Goal: Information Seeking & Learning: Check status

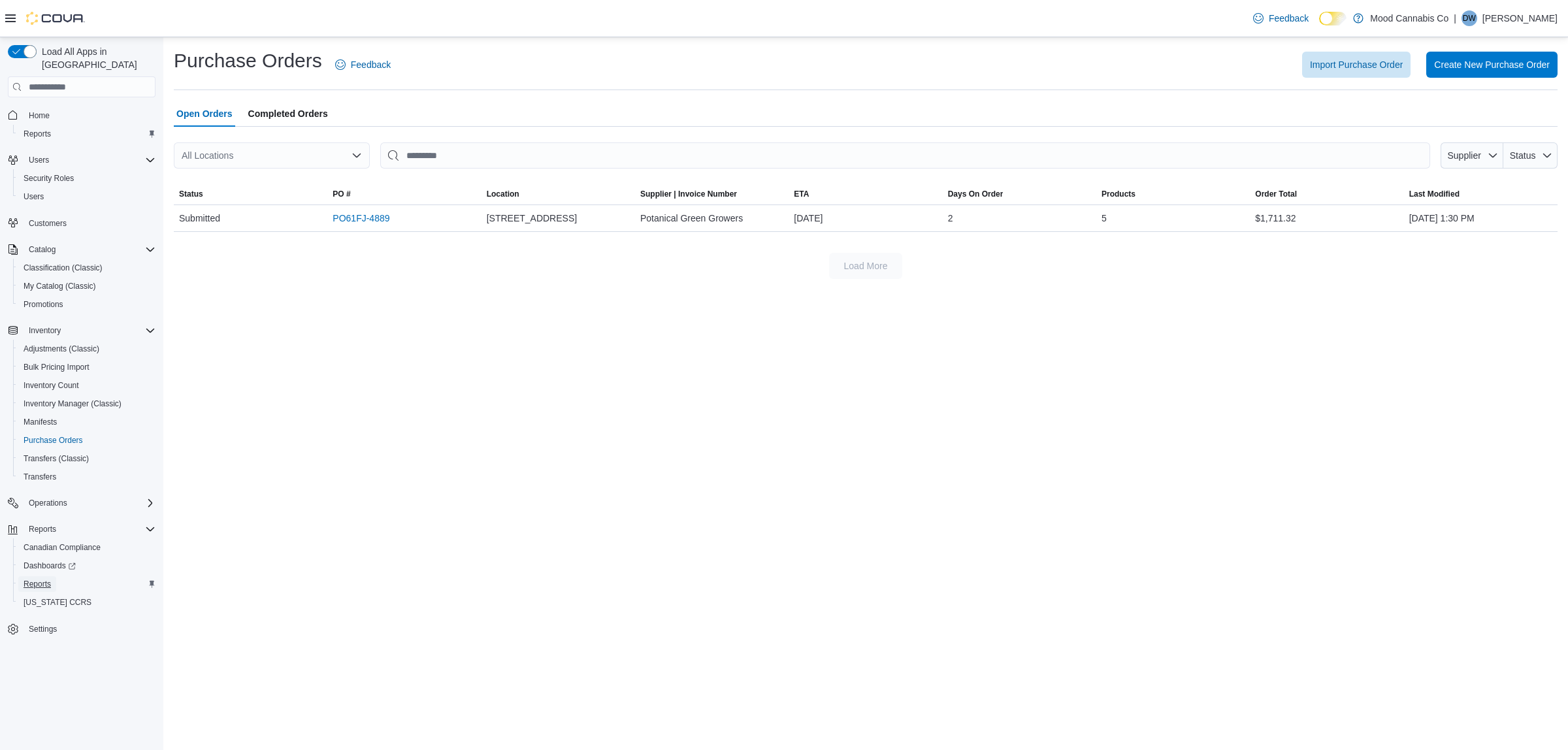
click at [40, 579] on span "Reports" at bounding box center [37, 584] width 28 height 10
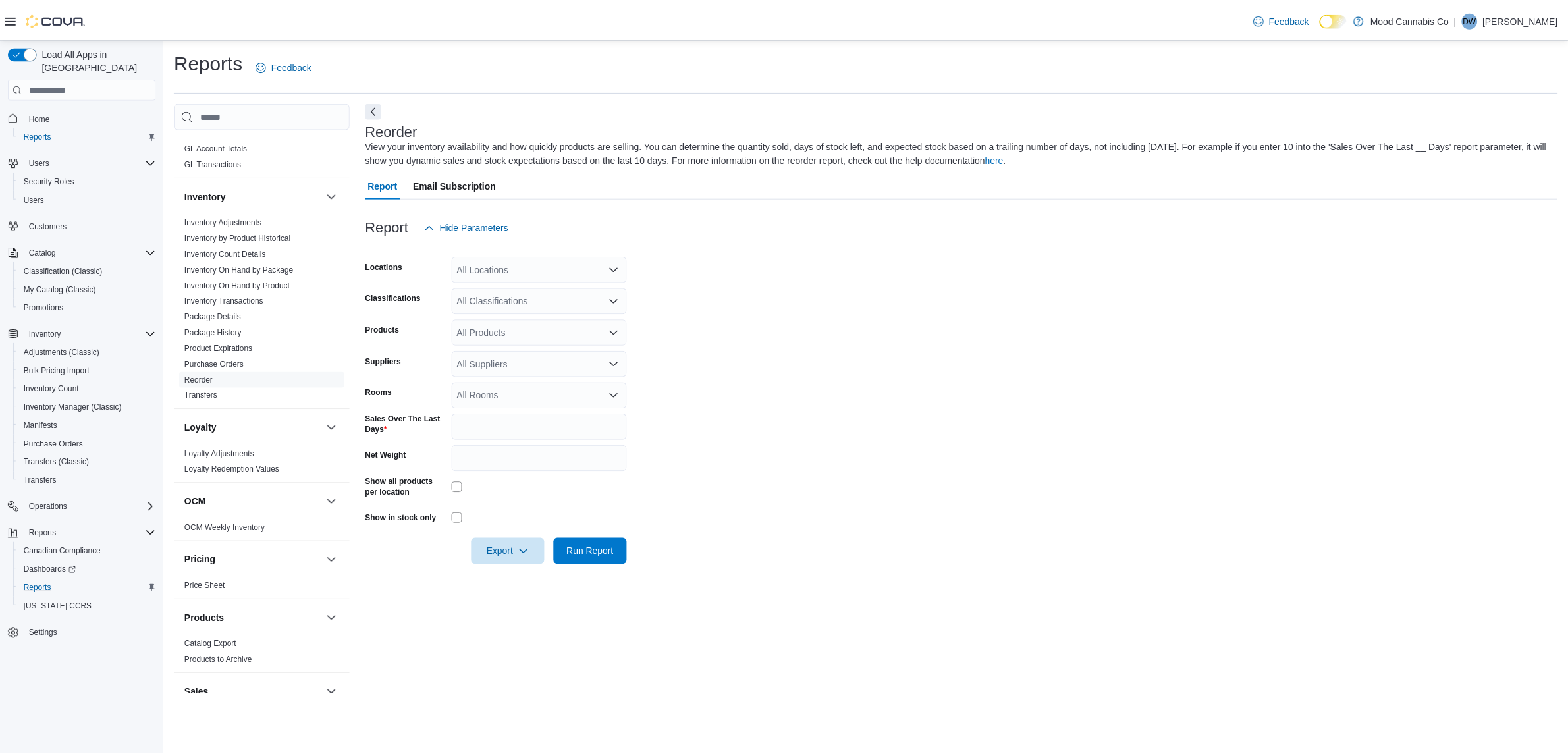
scroll to position [446, 0]
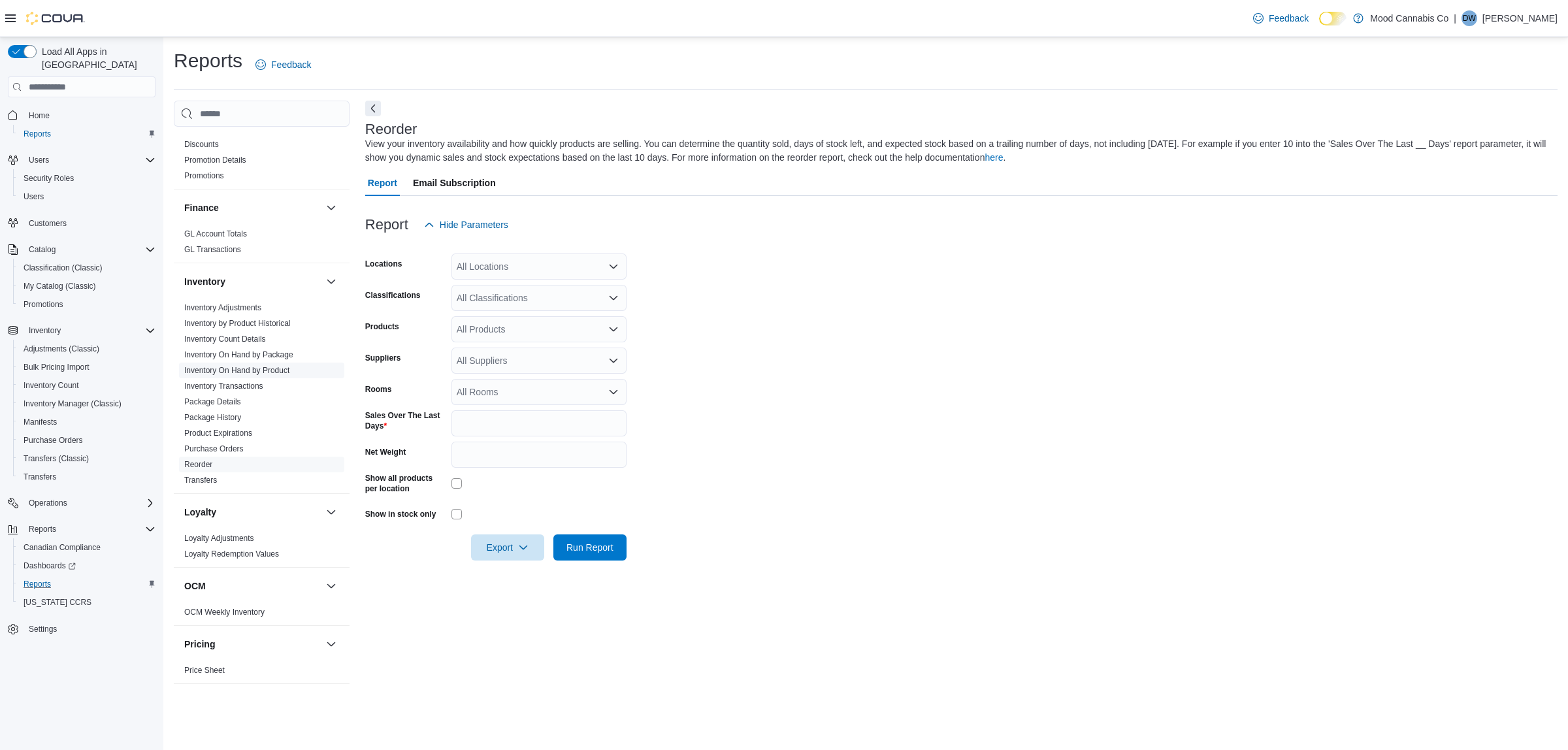
click at [229, 366] on link "Inventory On Hand by Product" at bounding box center [237, 370] width 105 height 9
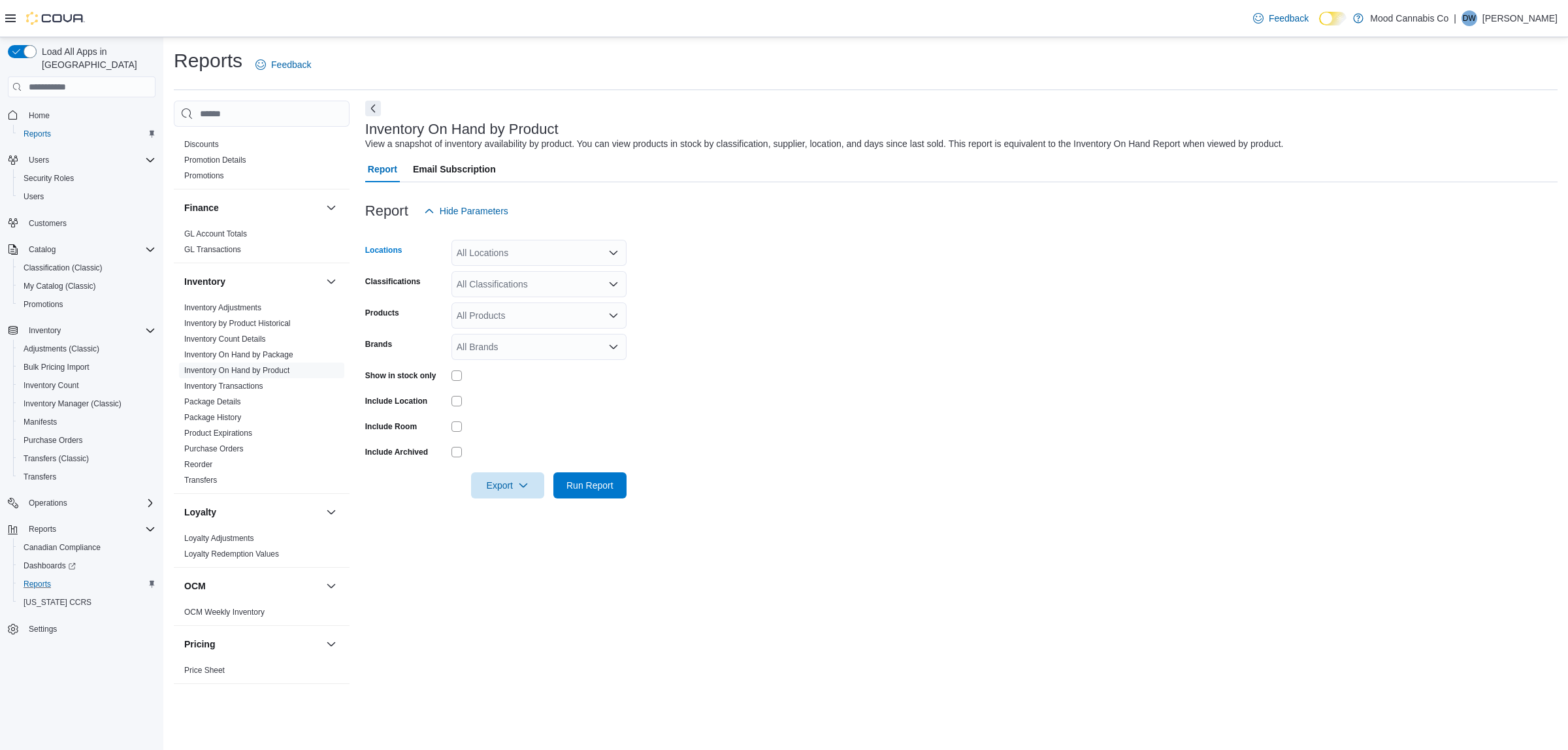
click at [525, 261] on div "All Locations" at bounding box center [538, 253] width 175 height 26
click at [522, 299] on span "[STREET_ADDRESS]" at bounding box center [525, 294] width 90 height 13
click at [723, 318] on form "Locations [STREET_ADDRESS] Classifications All Classifications Products All Pro…" at bounding box center [961, 361] width 1193 height 274
click at [579, 482] on span "Run Report" at bounding box center [590, 485] width 47 height 13
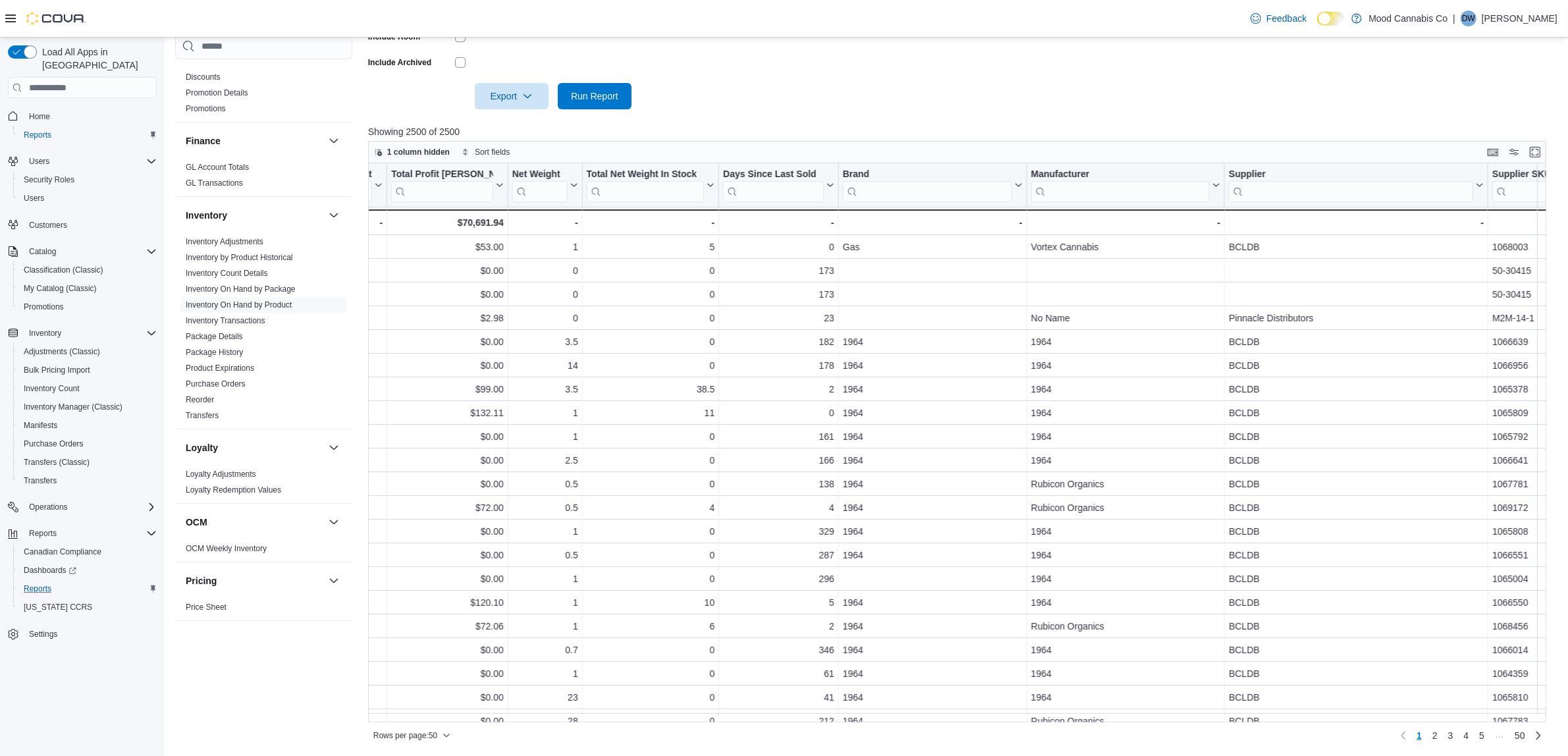
scroll to position [0, 2062]
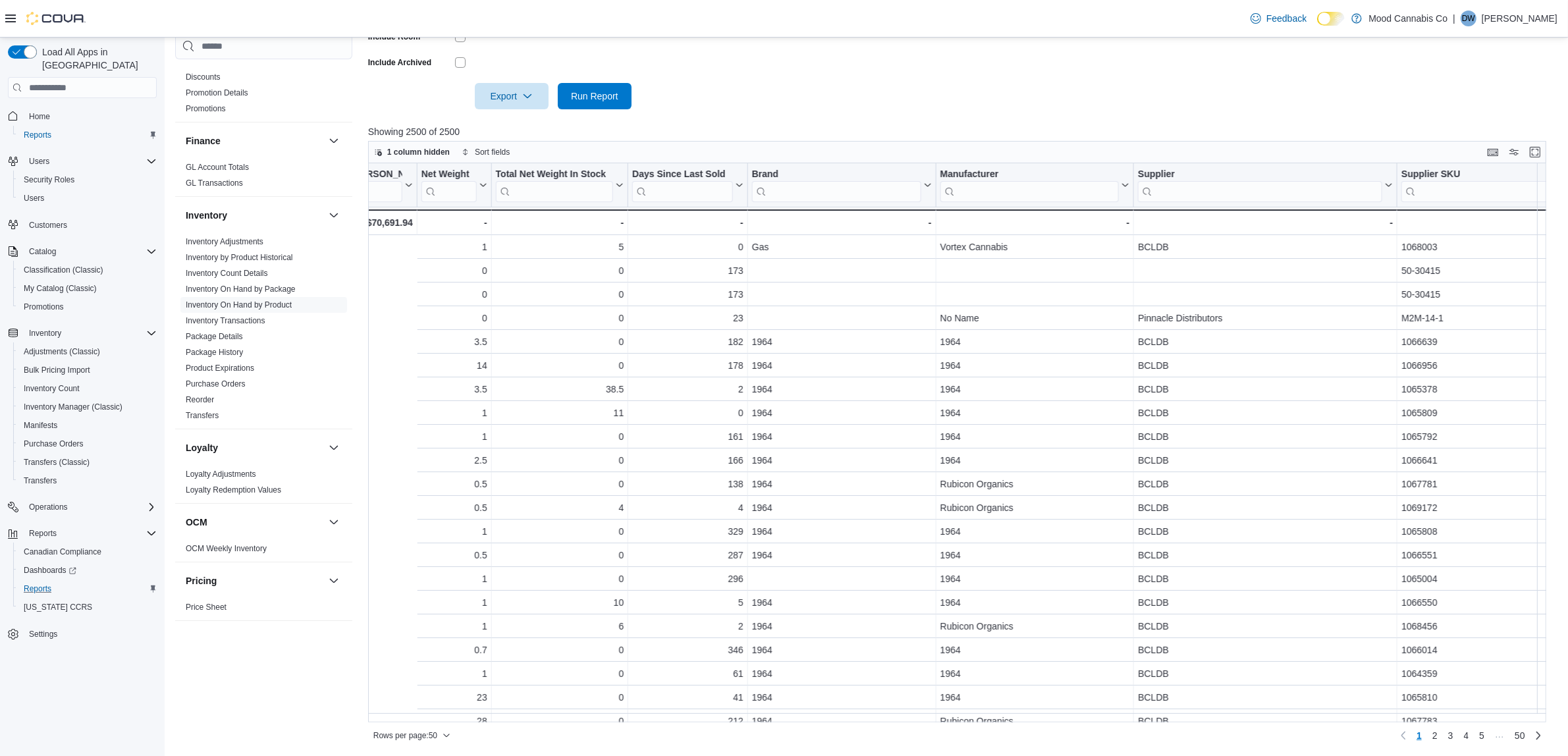
click at [847, 699] on div "Location Click to view column header actions Product Click to view column heade…" at bounding box center [962, 442] width 1190 height 559
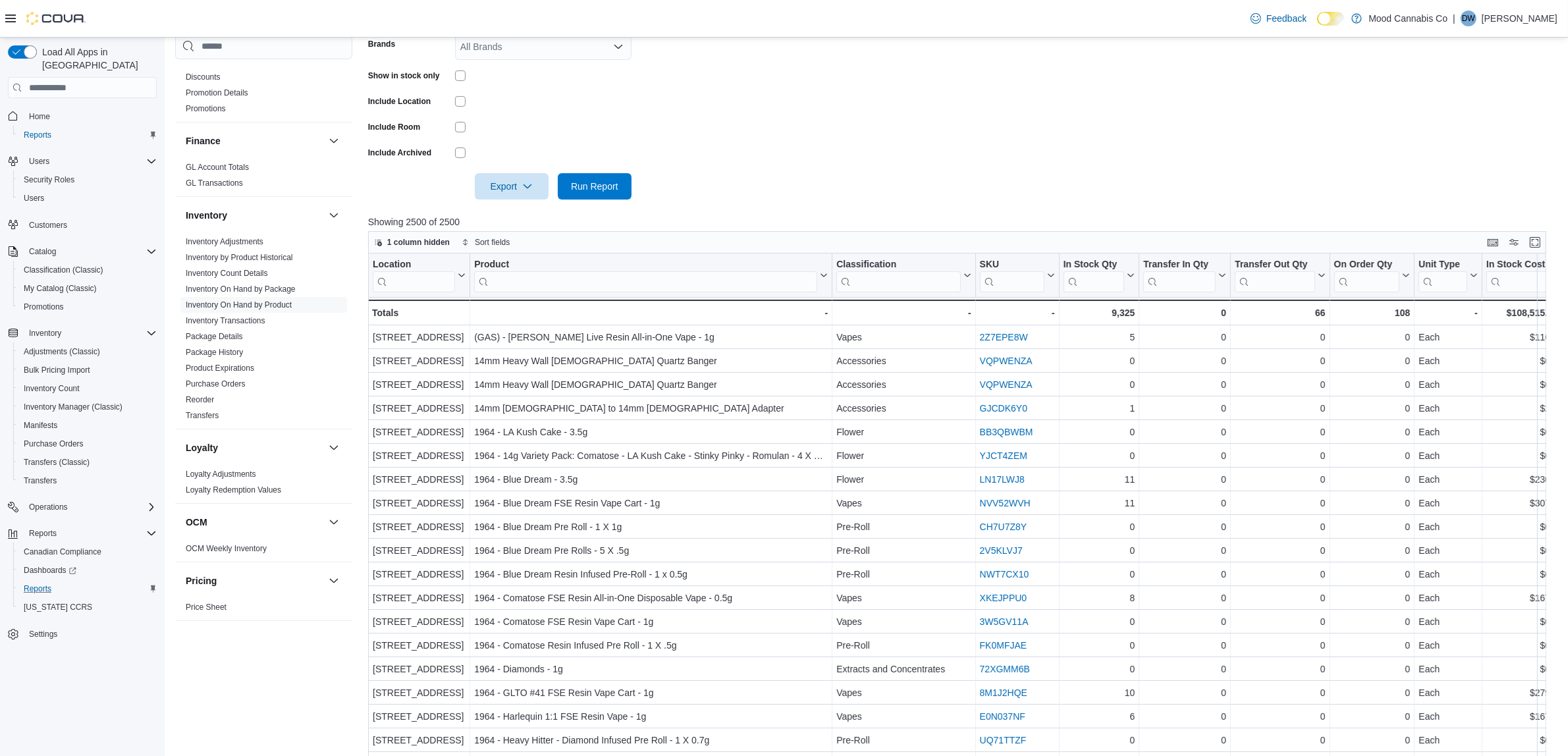
scroll to position [146, 0]
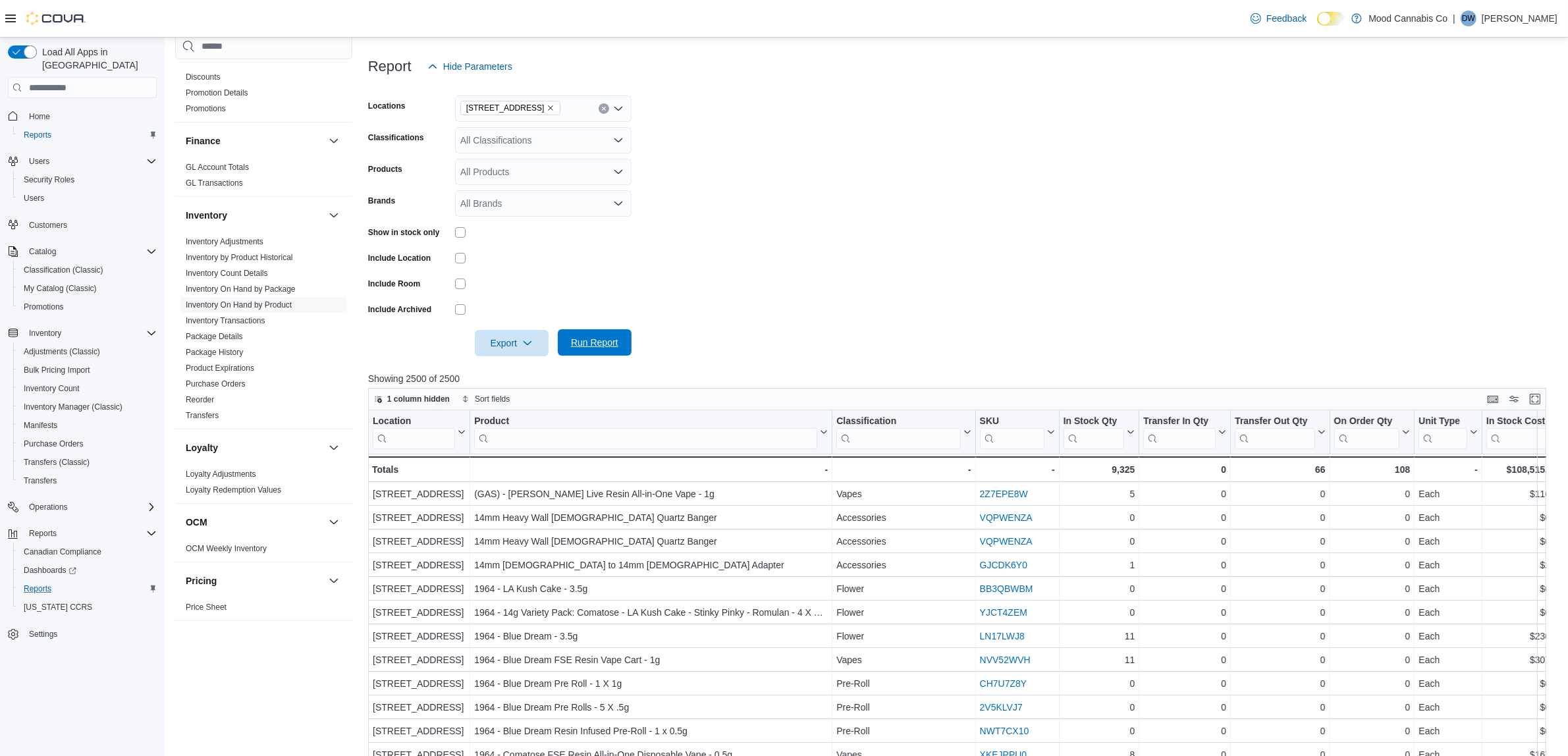
click at [592, 346] on span "Run Report" at bounding box center [595, 342] width 48 height 13
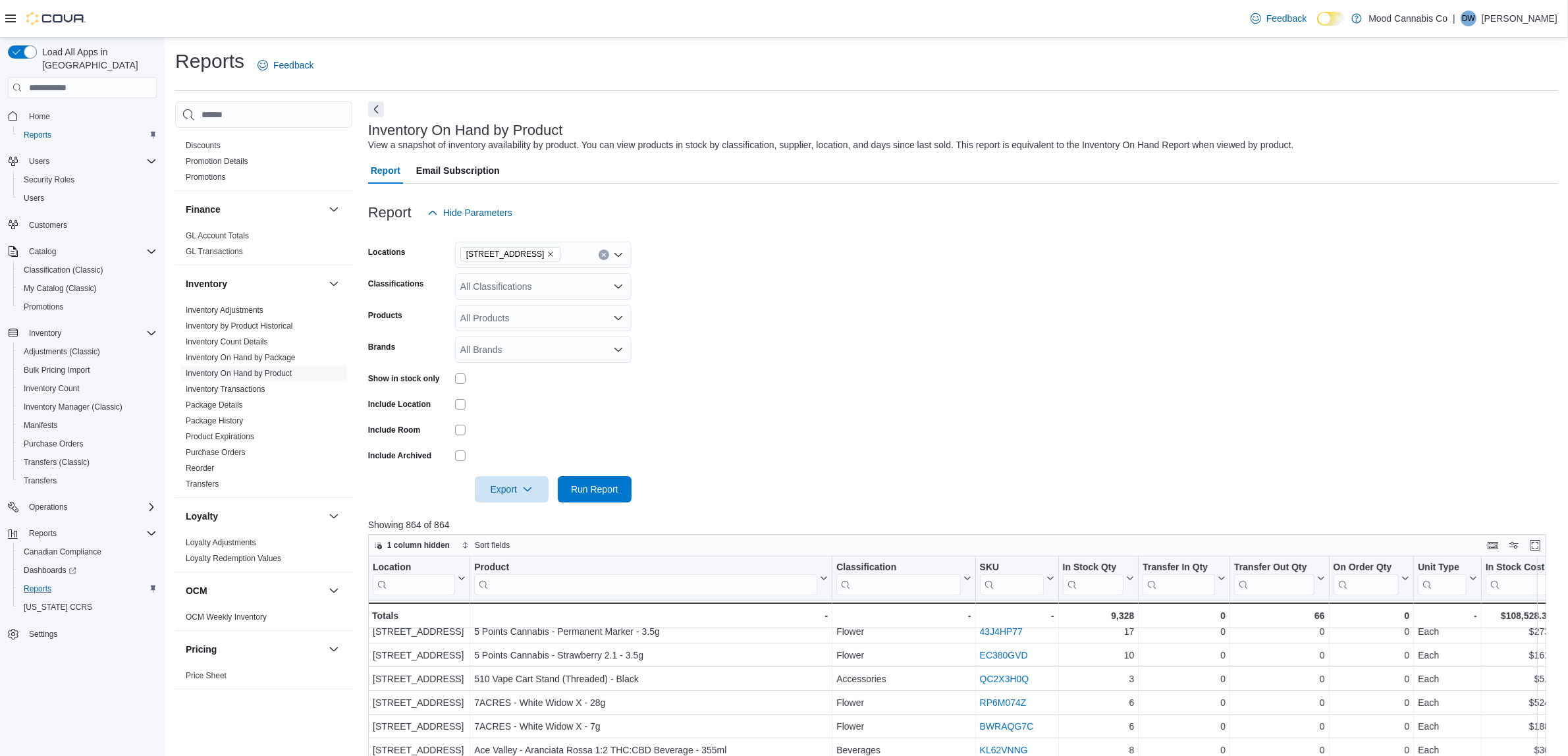
click at [617, 290] on icon "Open list of options" at bounding box center [618, 287] width 10 height 10
click at [500, 374] on button "Flower" at bounding box center [543, 366] width 176 height 19
click at [508, 366] on span "Pre-Roll" at bounding box center [500, 366] width 34 height 13
click at [501, 402] on div "Oil" at bounding box center [543, 404] width 161 height 13
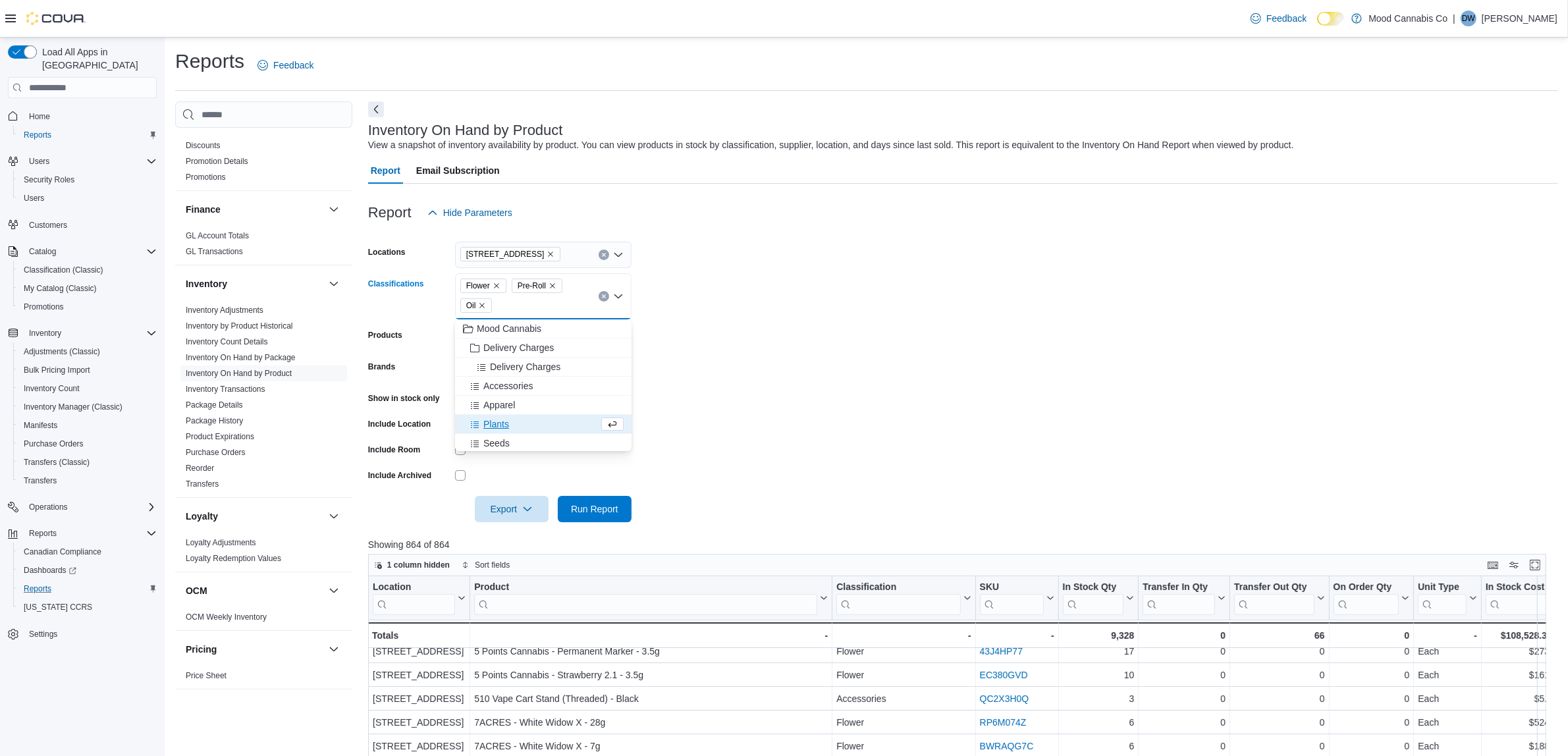
click at [501, 421] on span "Plants" at bounding box center [496, 424] width 26 height 13
click at [508, 426] on span "Seeds" at bounding box center [497, 424] width 26 height 13
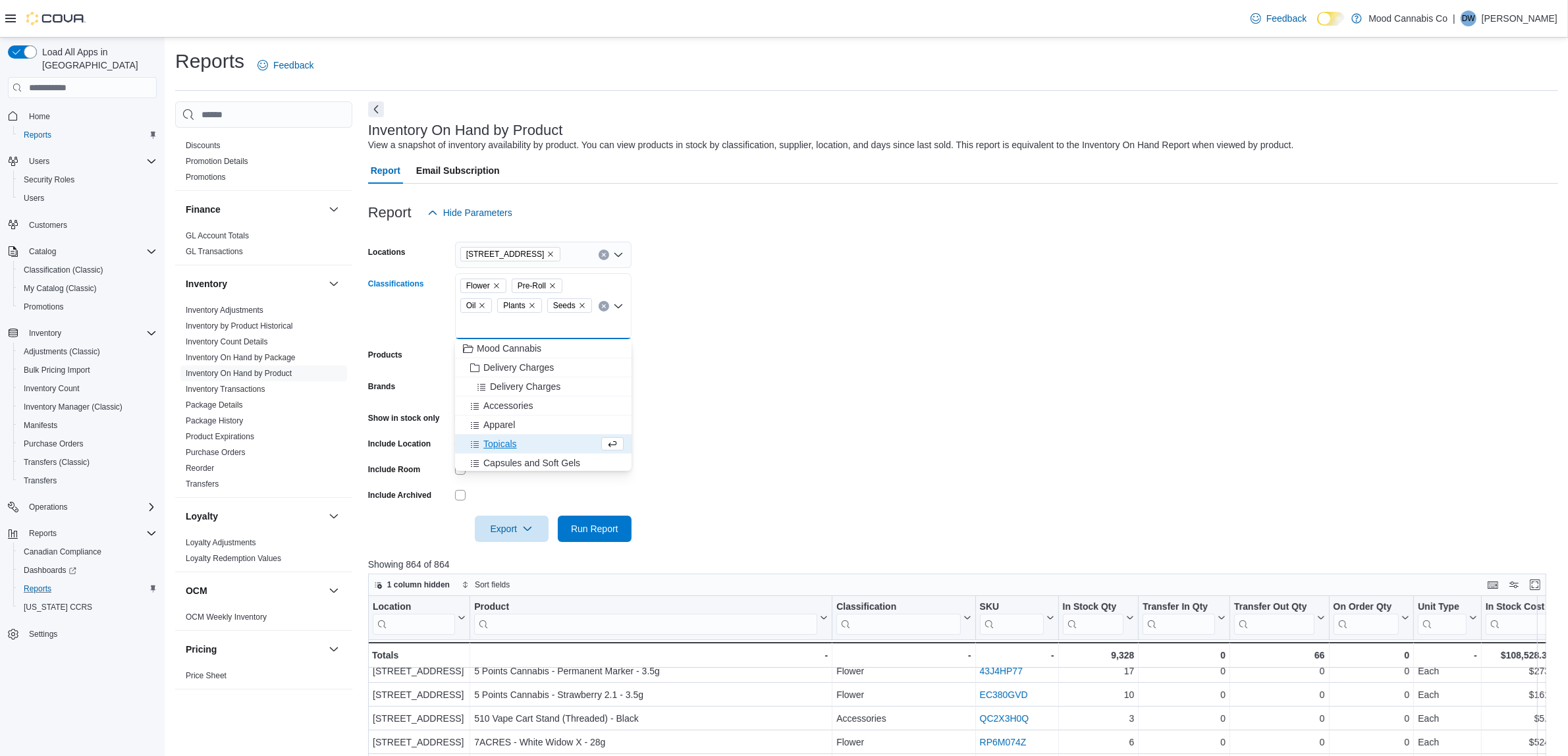
click at [502, 445] on span "Topicals" at bounding box center [500, 444] width 34 height 13
click at [510, 442] on span "Capsules and Soft Gels" at bounding box center [532, 444] width 97 height 13
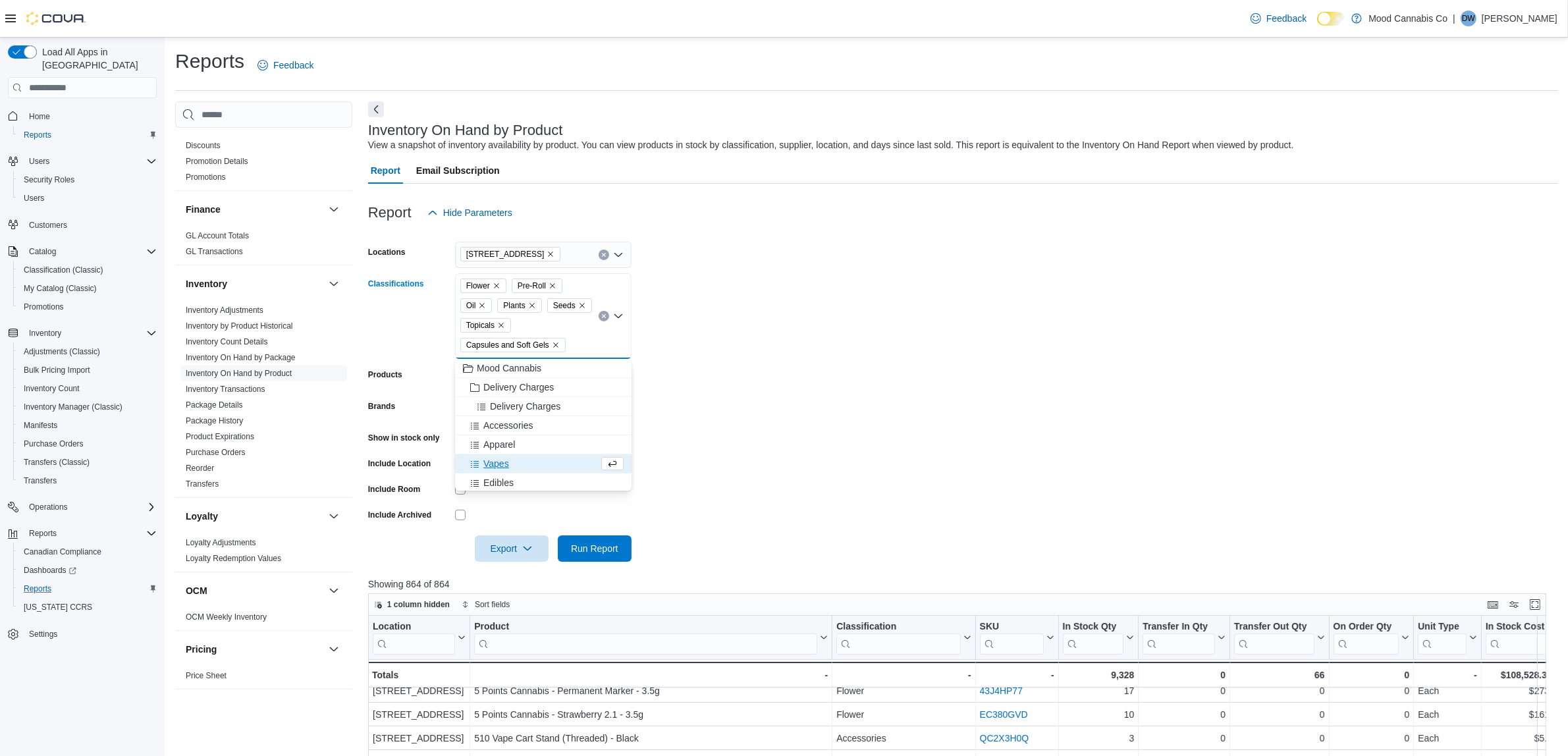
click at [511, 461] on div "Vapes" at bounding box center [531, 464] width 136 height 13
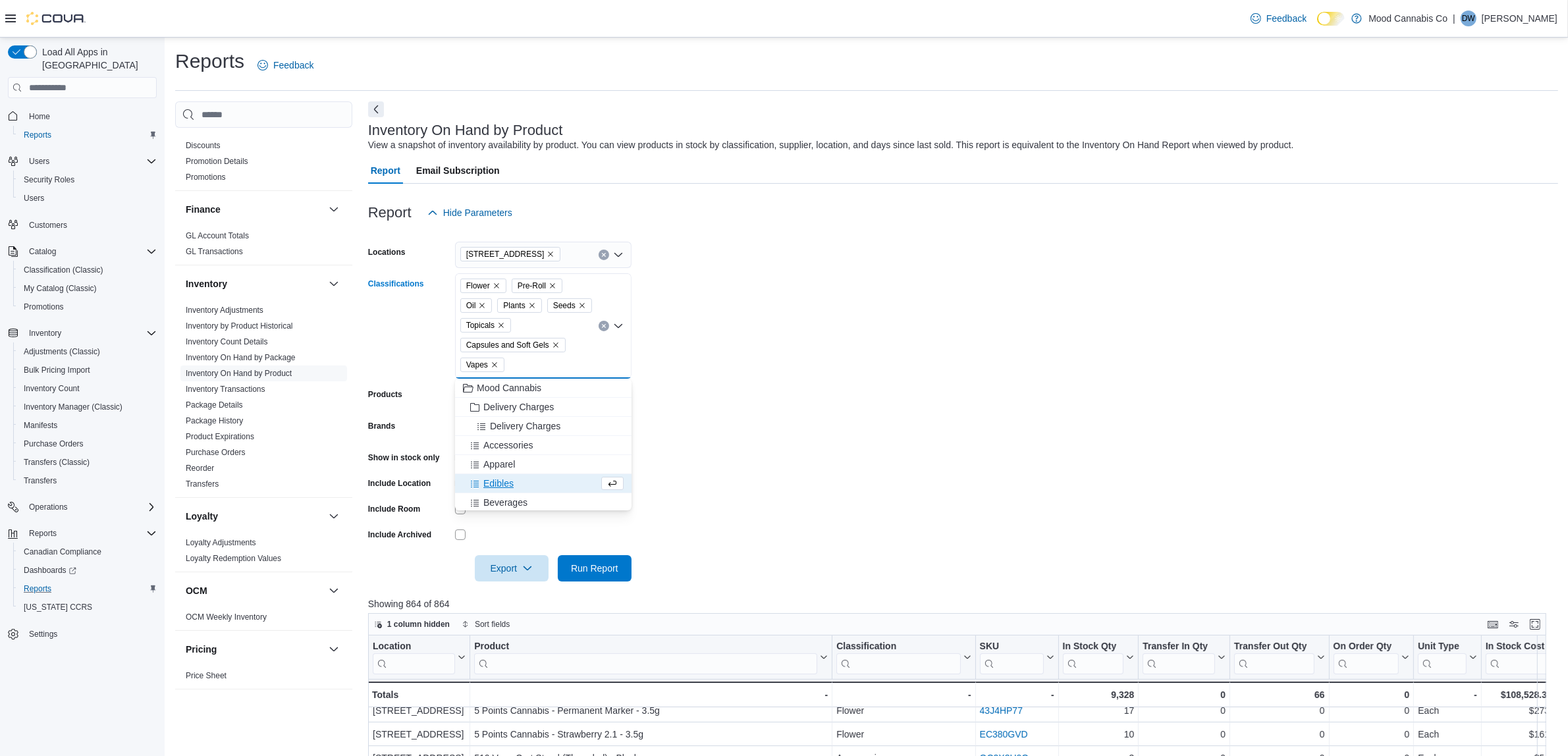
click at [502, 481] on span "Edibles" at bounding box center [498, 483] width 30 height 13
click at [510, 480] on span "Beverages" at bounding box center [505, 483] width 44 height 13
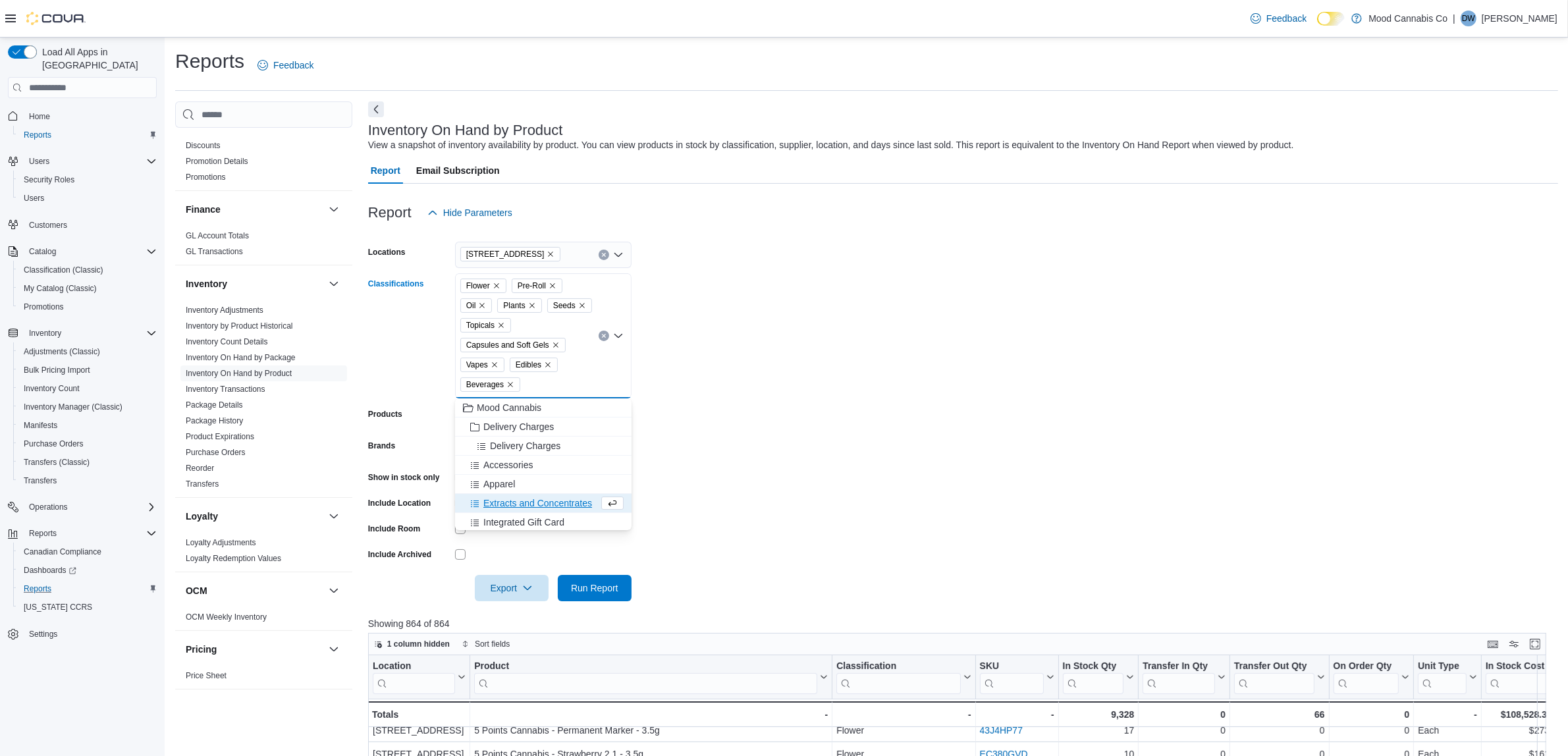
click at [504, 504] on span "Extracts and Concentrates" at bounding box center [538, 503] width 109 height 13
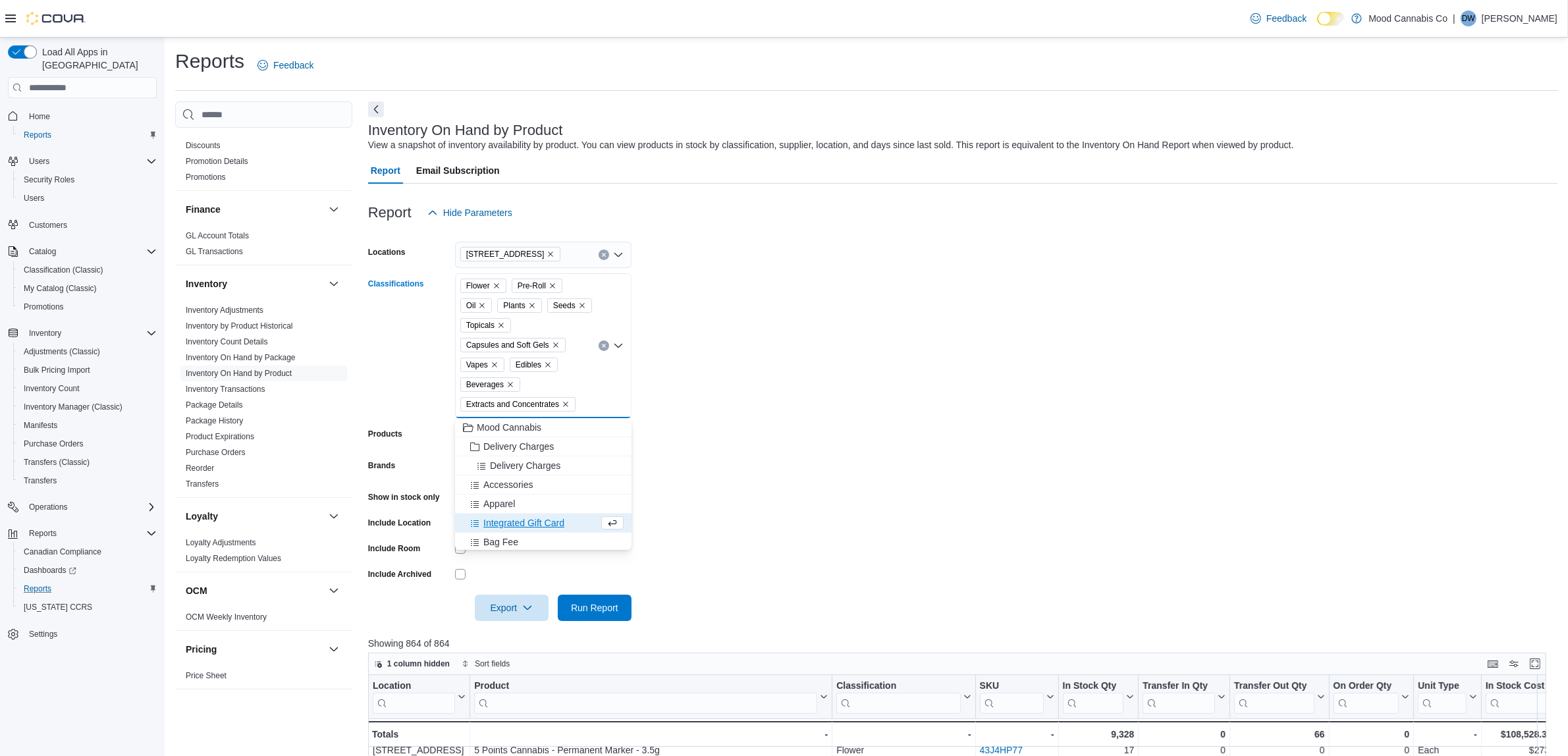
click at [723, 478] on form "Locations [STREET_ADDRESS] Classifications Flower Pre-Roll Oil Plants Seeds Top…" at bounding box center [962, 423] width 1190 height 395
click at [617, 604] on span "Run Report" at bounding box center [595, 607] width 48 height 13
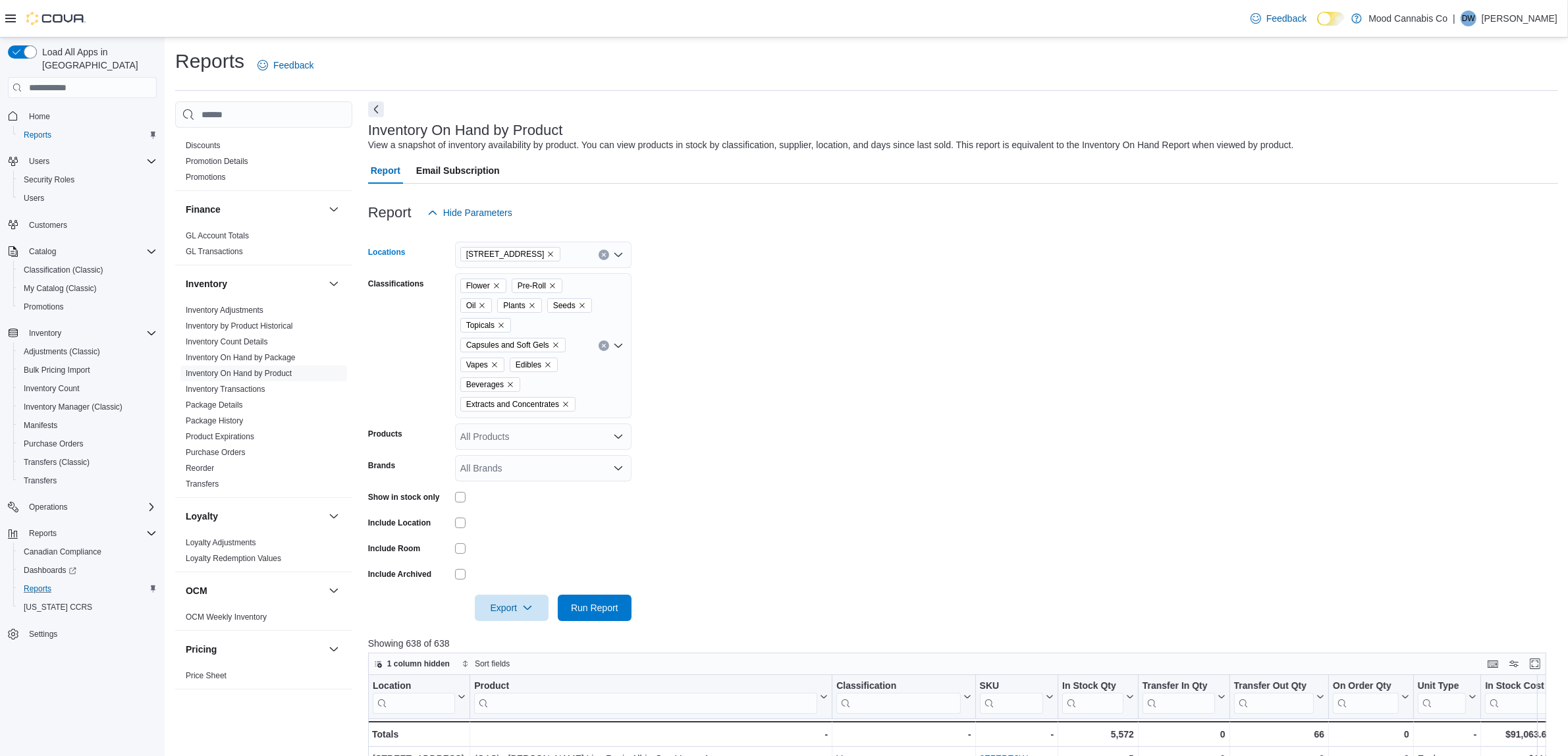
click at [546, 250] on icon "Remove 3923 Victoria Ave from selection in this group" at bounding box center [550, 254] width 8 height 8
click at [515, 320] on span "6404 Metral Dr" at bounding box center [514, 315] width 61 height 13
click at [883, 311] on form "Locations [STREET_ADDRESS] Selected. 6404 Metral Dr. Press Backspace to delete …" at bounding box center [962, 423] width 1190 height 395
click at [573, 605] on span "Run Report" at bounding box center [595, 607] width 48 height 13
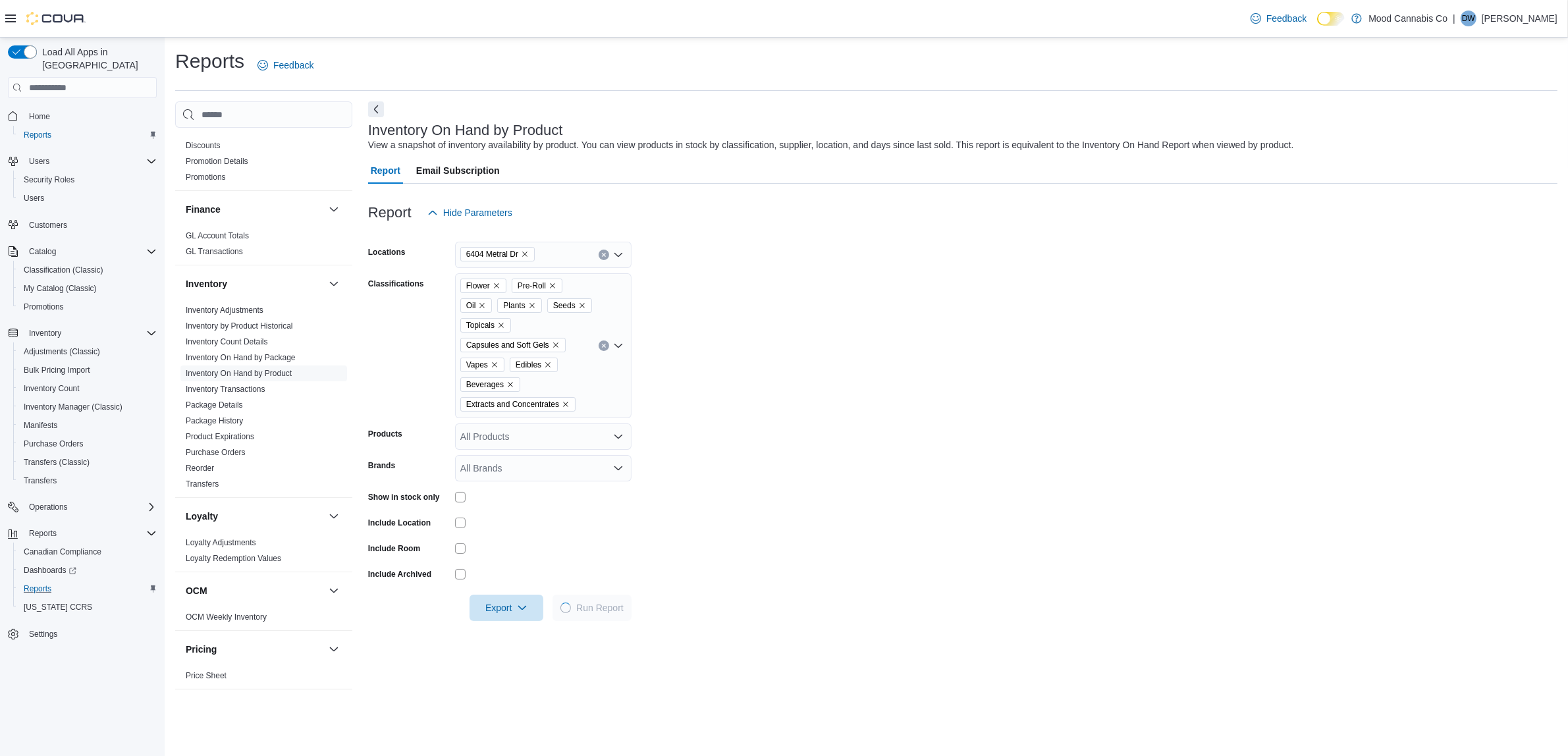
scroll to position [412, 0]
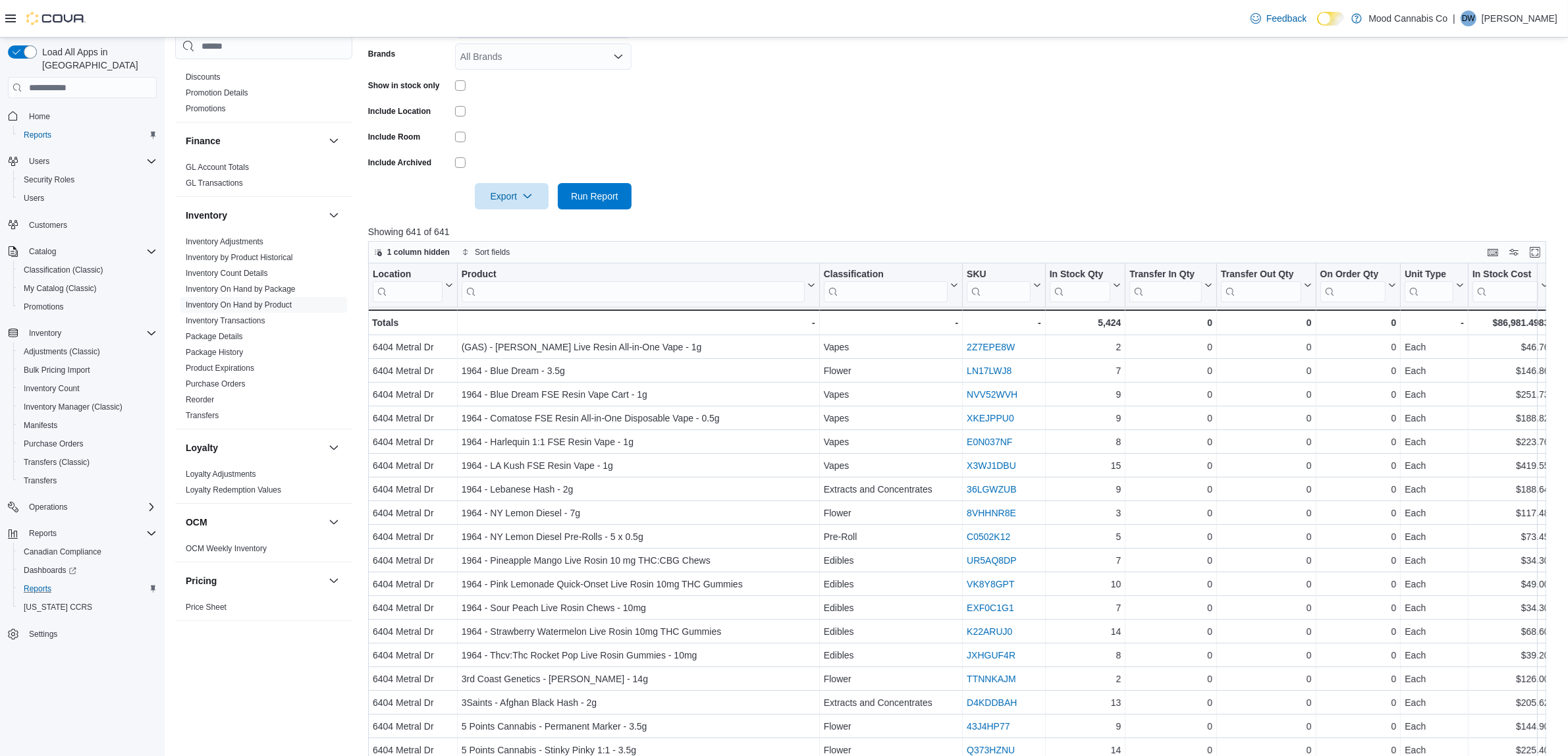
click at [889, 152] on form "Locations 6404 Metral Dr Classifications Flower Pre-Roll Oil Plants Seeds Topic…" at bounding box center [962, 12] width 1190 height 395
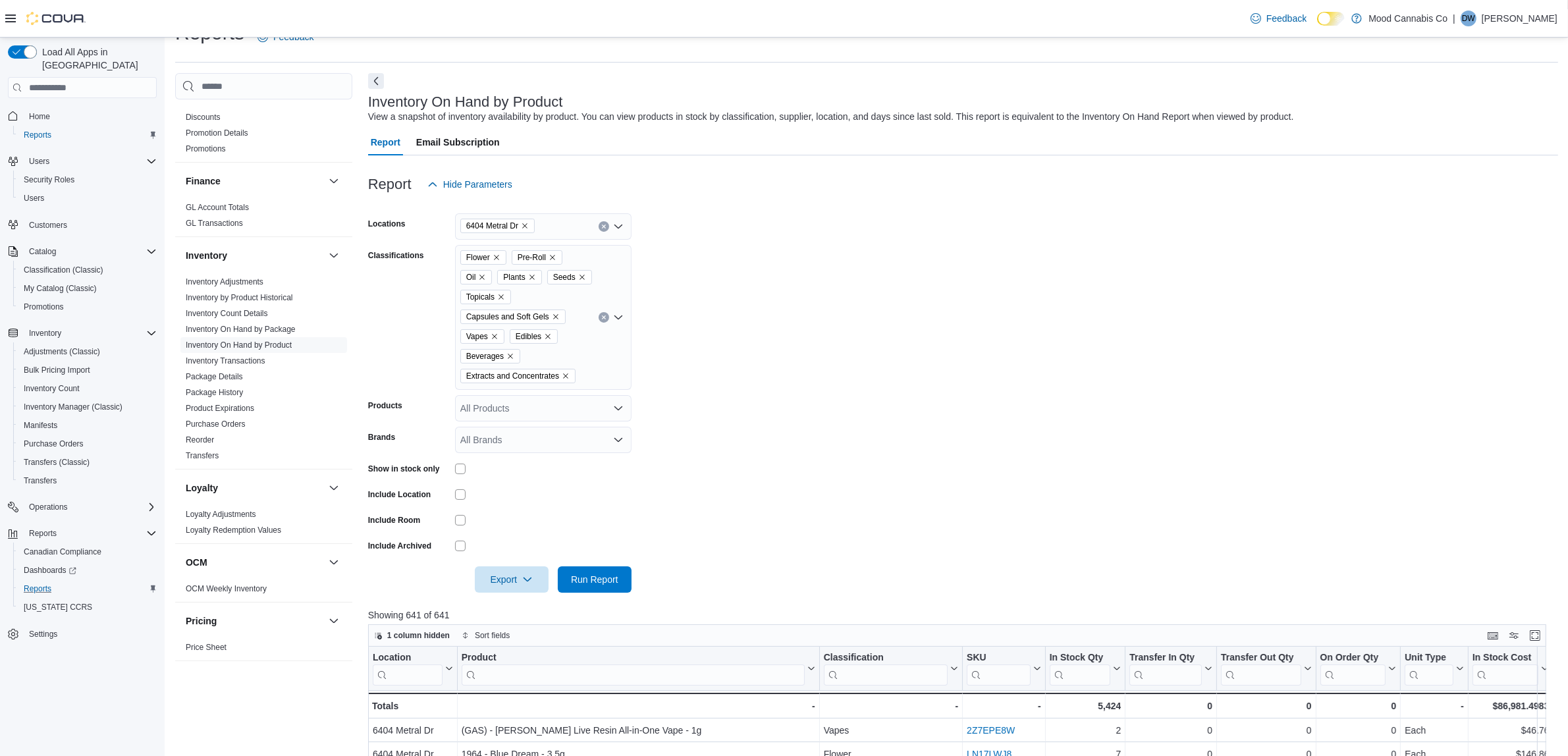
scroll to position [0, 0]
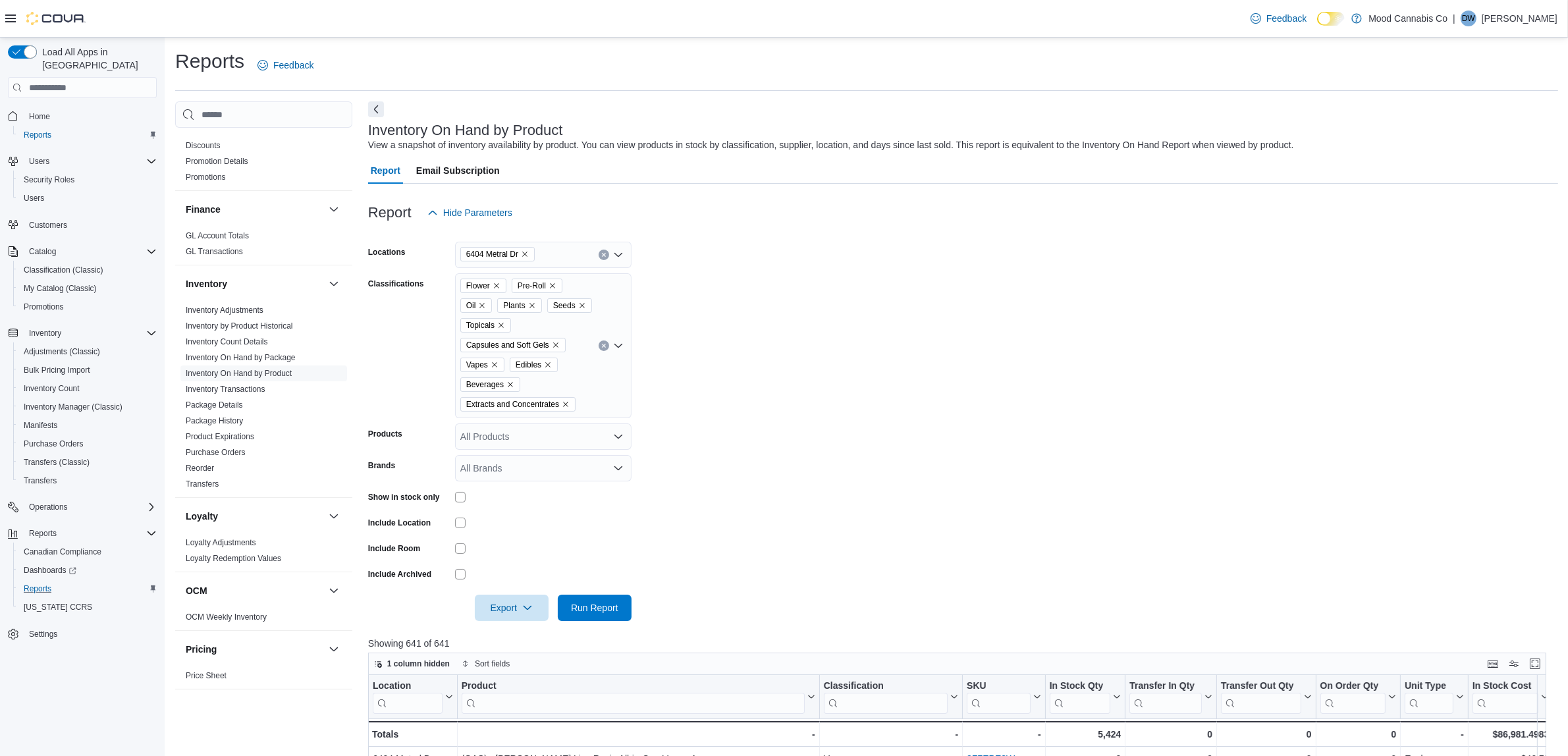
click at [761, 294] on form "Locations 6404 Metral Dr Classifications Flower Pre-Roll Oil Plants Seeds Topic…" at bounding box center [962, 423] width 1190 height 395
click at [781, 364] on form "Locations 6404 Metral Dr Classifications Flower Pre-Roll Oil Plants Seeds Topic…" at bounding box center [962, 423] width 1190 height 395
